Goal: Navigation & Orientation: Find specific page/section

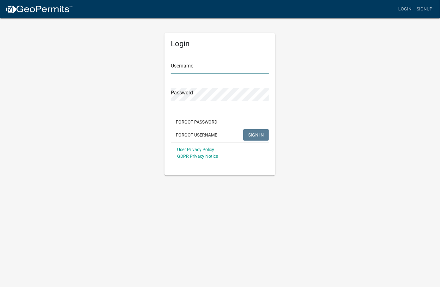
type input "[PERSON_NAME][EMAIL_ADDRESS][PERSON_NAME][DOMAIN_NAME]"
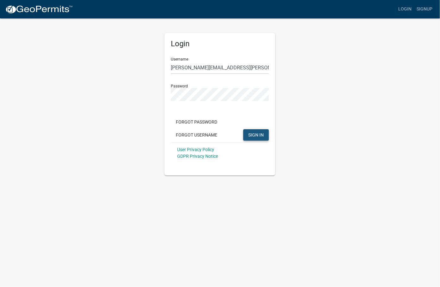
click at [261, 133] on span "SIGN IN" at bounding box center [256, 134] width 16 height 5
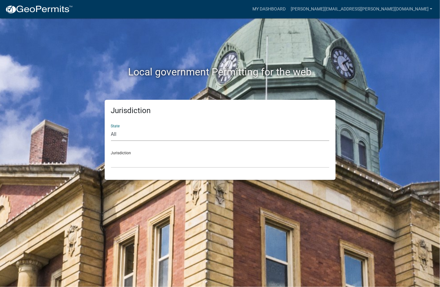
click at [196, 132] on select "All [US_STATE] [US_STATE] [US_STATE] [US_STATE] [US_STATE] [US_STATE] [US_STATE…" at bounding box center [220, 134] width 218 height 13
select select "[US_STATE]"
click at [111, 128] on select "All [US_STATE] [US_STATE] [US_STATE] [US_STATE] [US_STATE] [US_STATE] [US_STATE…" at bounding box center [220, 134] width 218 height 13
click at [163, 156] on div "Jurisdiction [GEOGRAPHIC_DATA], [US_STATE] [GEOGRAPHIC_DATA], [US_STATE] [GEOGR…" at bounding box center [220, 157] width 218 height 22
click at [153, 163] on select "[GEOGRAPHIC_DATA], [US_STATE] [GEOGRAPHIC_DATA], [US_STATE] [GEOGRAPHIC_DATA], …" at bounding box center [220, 161] width 218 height 13
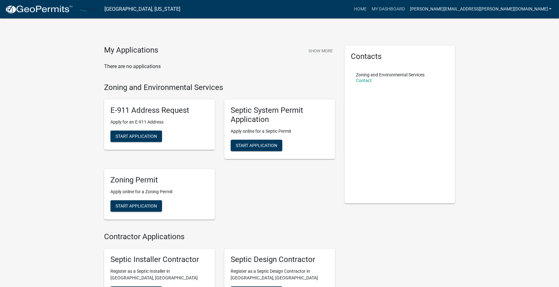
click at [440, 8] on link "[PERSON_NAME][EMAIL_ADDRESS][PERSON_NAME][DOMAIN_NAME]" at bounding box center [480, 9] width 147 height 12
click at [440, 25] on link "Account" at bounding box center [529, 25] width 51 height 15
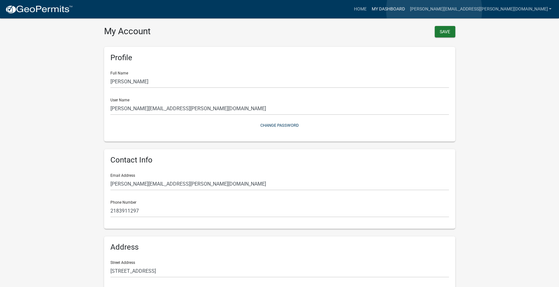
click at [407, 10] on link "My Dashboard" at bounding box center [388, 9] width 38 height 12
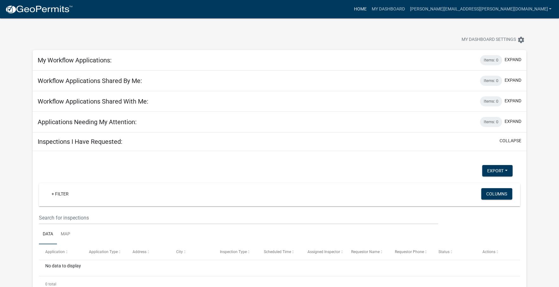
click at [369, 9] on link "Home" at bounding box center [360, 9] width 18 height 12
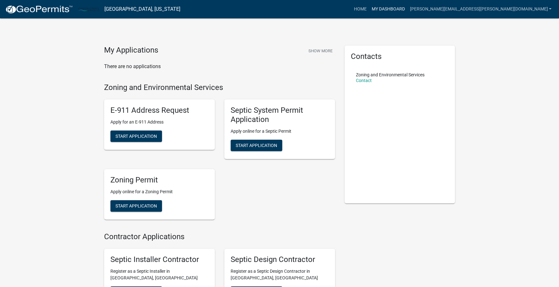
click at [407, 8] on link "My Dashboard" at bounding box center [388, 9] width 38 height 12
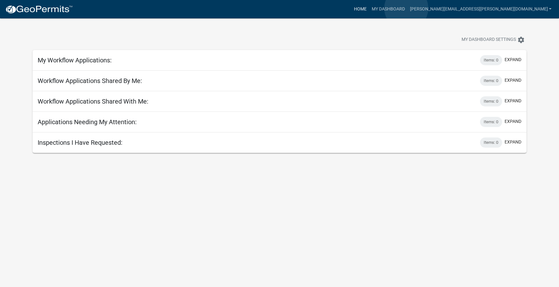
click at [369, 8] on link "Home" at bounding box center [360, 9] width 18 height 12
